Goal: Information Seeking & Learning: Learn about a topic

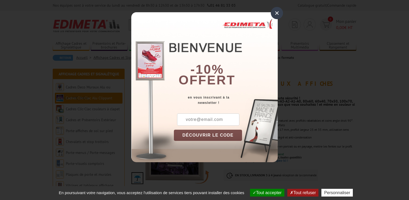
click at [277, 12] on div "×" at bounding box center [277, 13] width 12 height 12
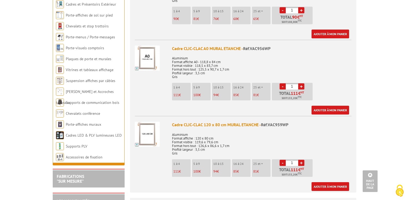
scroll to position [851, 0]
click at [175, 85] on p "1 à 4" at bounding box center [182, 87] width 17 height 4
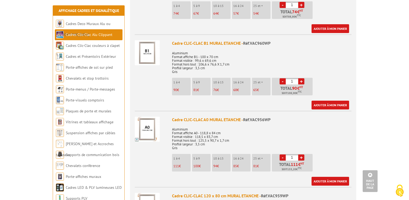
scroll to position [780, 0]
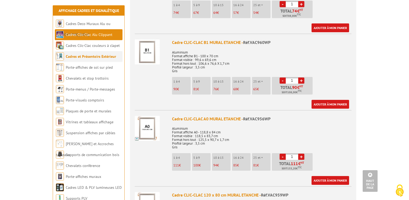
click at [89, 59] on link "Cadres et Présentoirs Extérieur" at bounding box center [91, 56] width 50 height 5
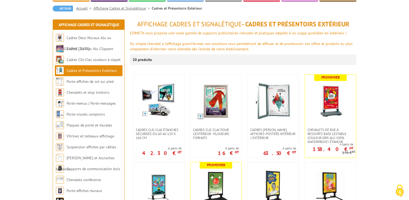
scroll to position [51, 0]
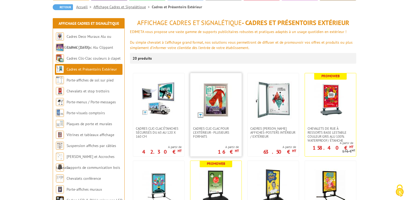
click at [212, 114] on img at bounding box center [216, 99] width 37 height 37
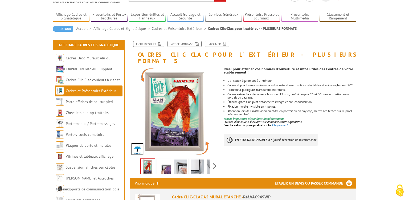
scroll to position [30, 0]
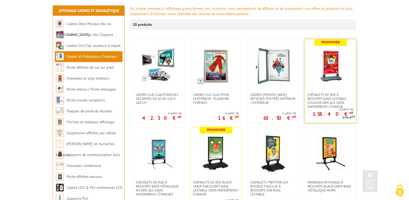
scroll to position [78, 0]
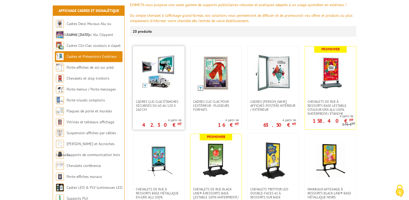
click at [154, 70] on img at bounding box center [159, 71] width 35 height 35
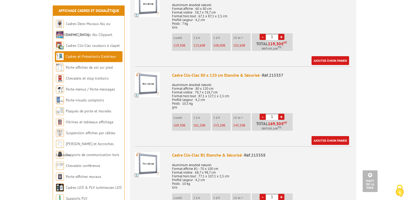
scroll to position [392, 0]
